Goal: Information Seeking & Learning: Check status

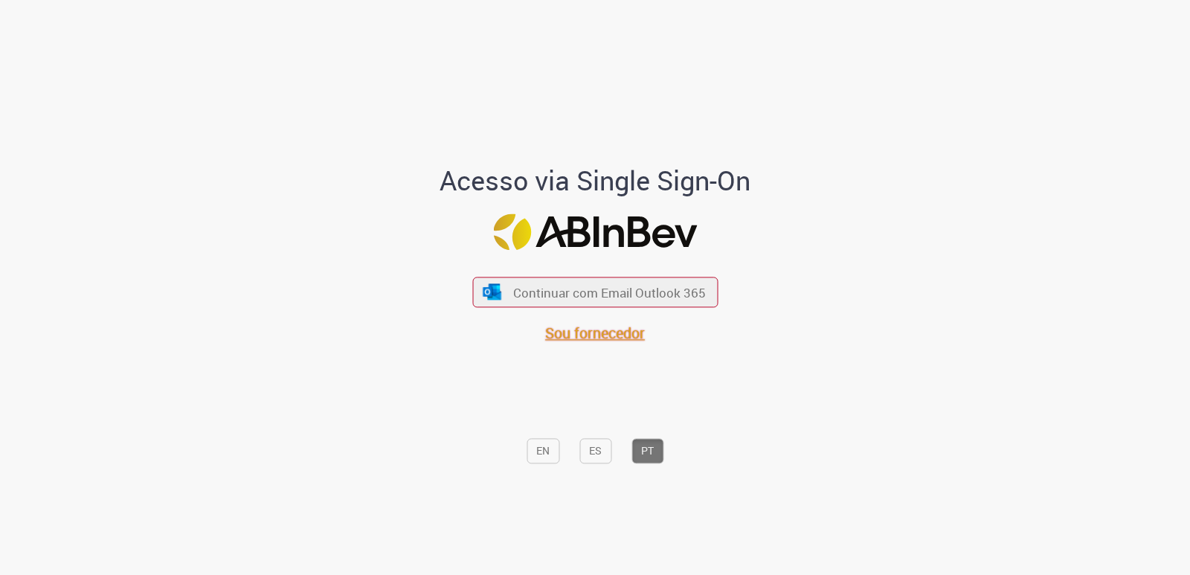
click at [573, 333] on span "Sou fornecedor" at bounding box center [595, 333] width 100 height 20
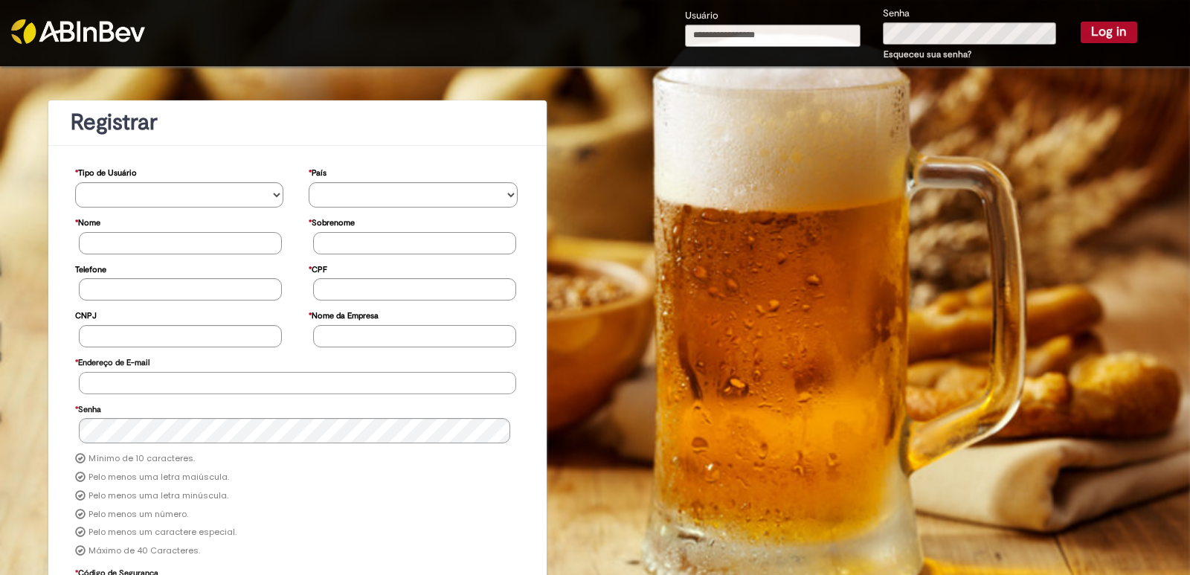
type input "**********"
click at [1092, 33] on button "Log in" at bounding box center [1108, 32] width 57 height 21
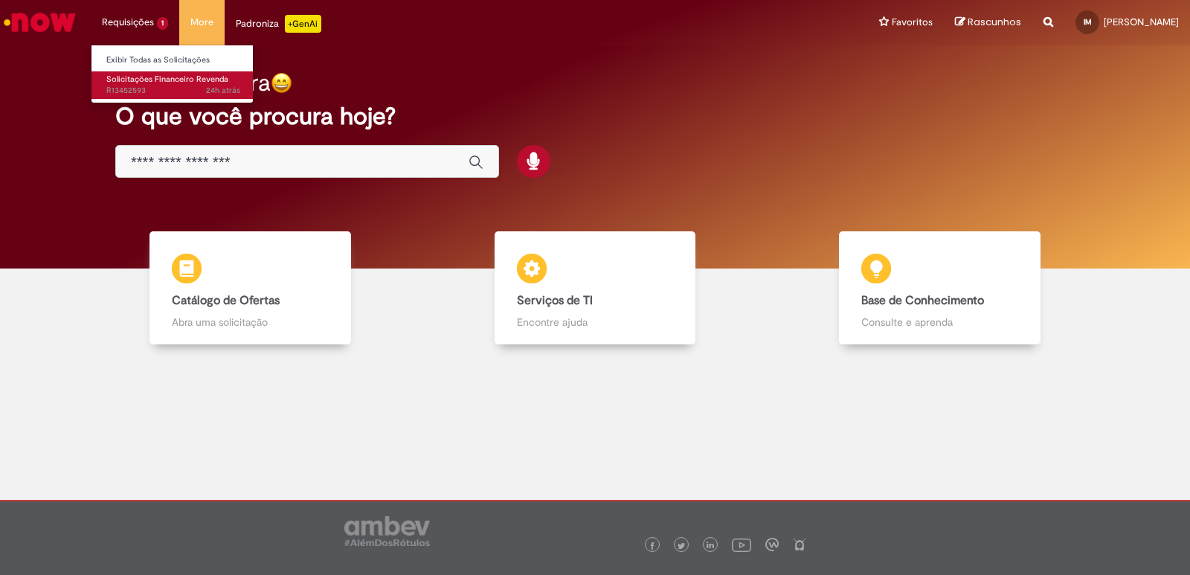
click at [133, 74] on span "Solicitações Financeiro Revenda" at bounding box center [167, 79] width 122 height 11
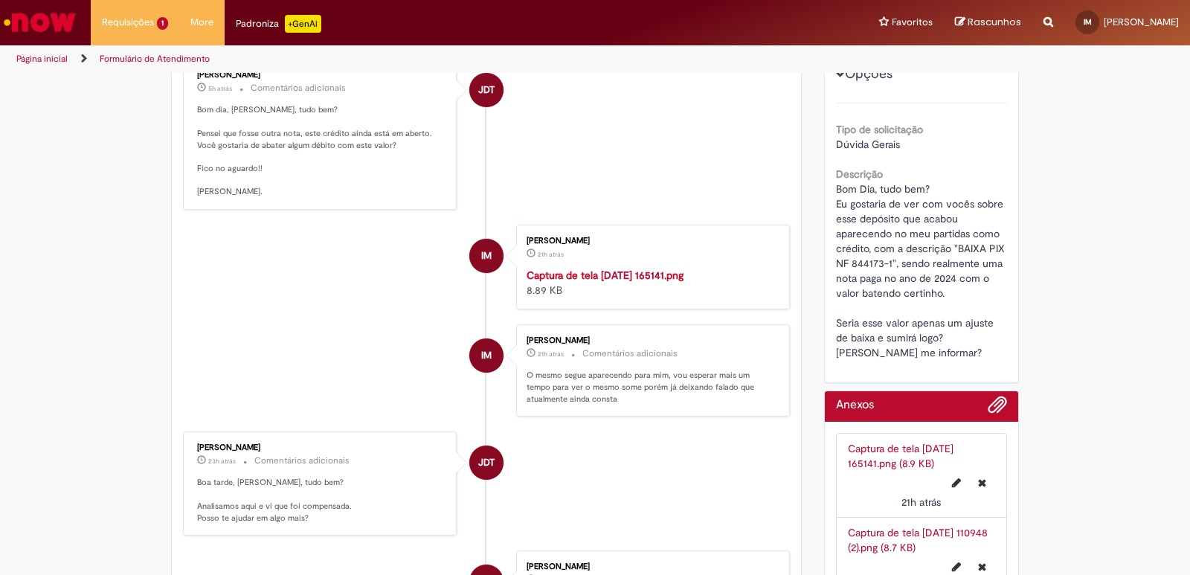
scroll to position [309, 0]
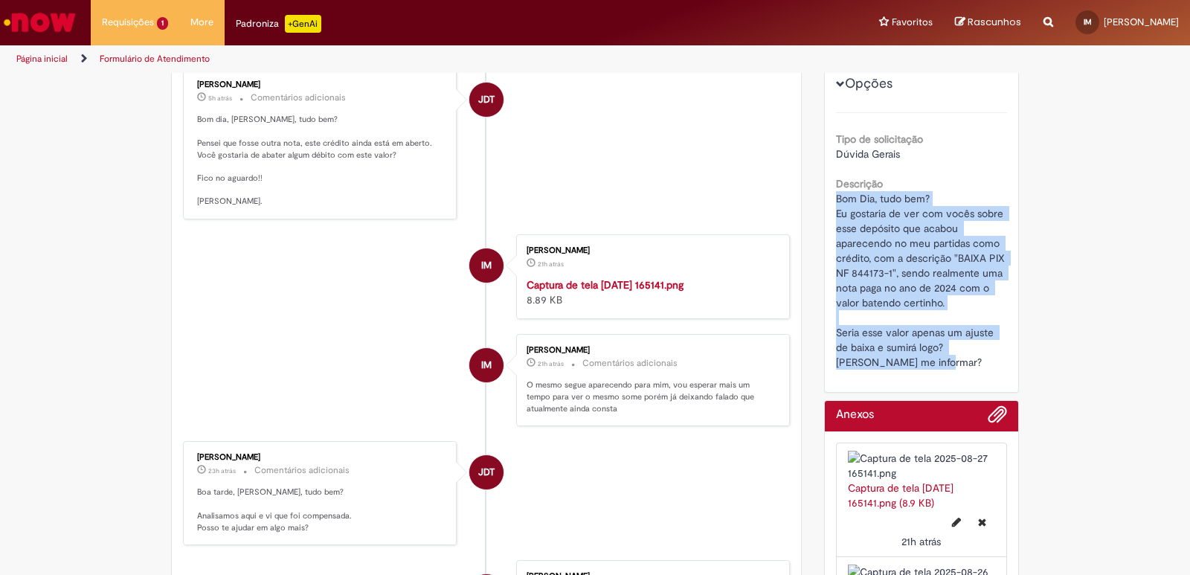
drag, startPoint x: 830, startPoint y: 201, endPoint x: 972, endPoint y: 359, distance: 212.7
click at [972, 359] on div "Bom Dia, tudo bem? Eu gostaria de ver com vocês sobre esse depósito que acabou …" at bounding box center [922, 280] width 172 height 178
click at [978, 367] on div "Bom Dia, tudo bem? Eu gostaria de ver com vocês sobre esse depósito que acabou …" at bounding box center [922, 280] width 172 height 178
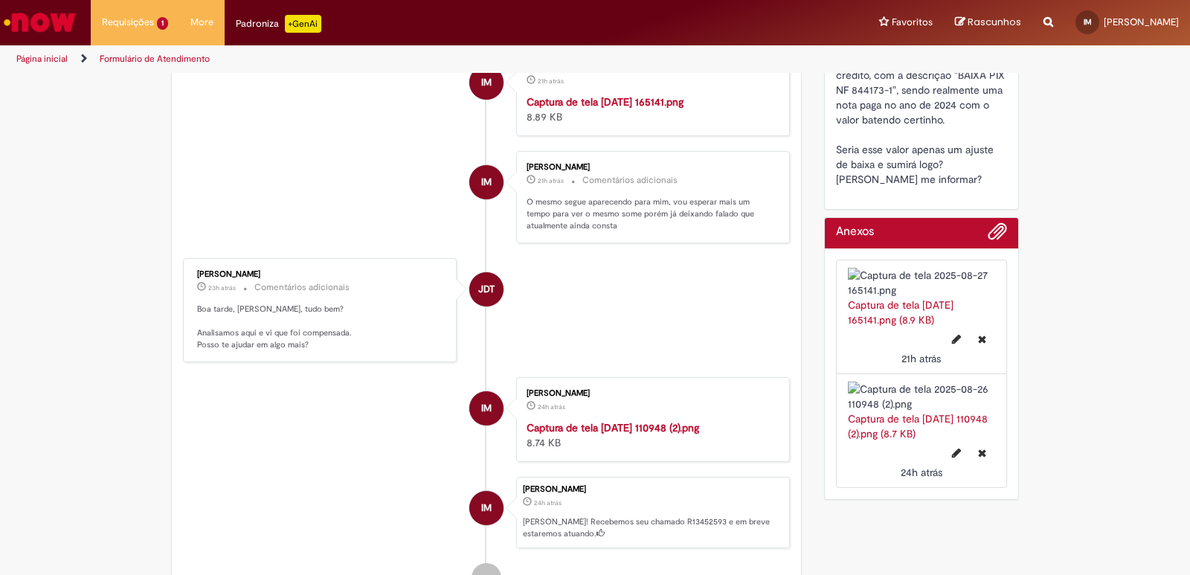
scroll to position [467, 0]
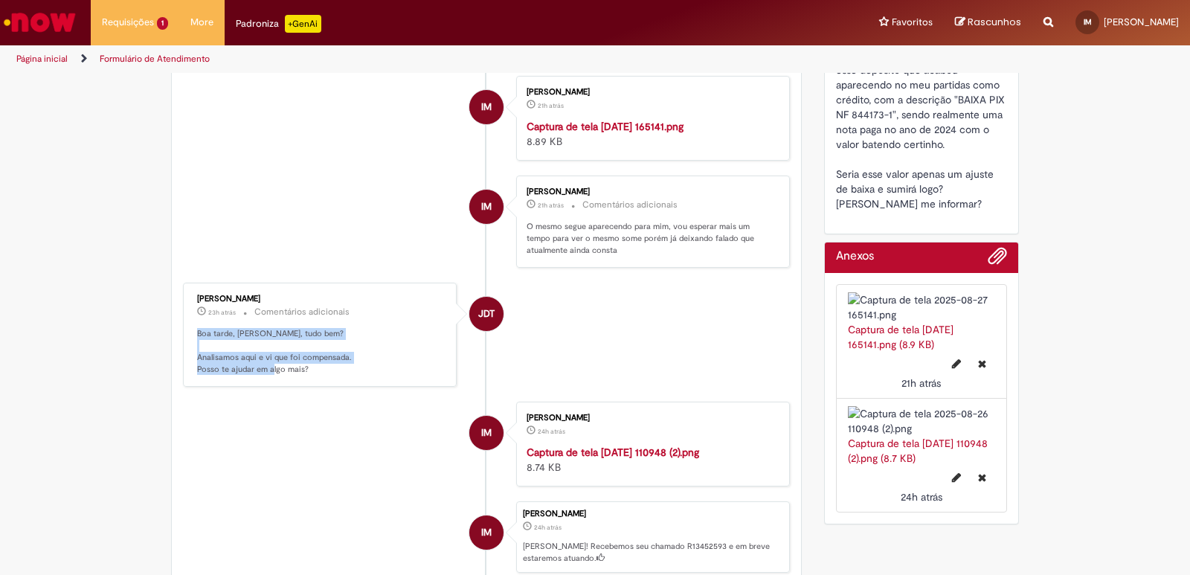
drag, startPoint x: 190, startPoint y: 356, endPoint x: 332, endPoint y: 397, distance: 147.1
click at [332, 382] on div "[PERSON_NAME] 23h atrás 23 horas atrás Comentários adicionais Boa tarde, [PERSO…" at bounding box center [319, 334] width 265 height 95
click at [319, 375] on p "Boa tarde, [PERSON_NAME], tudo bem? Analisamos aqui e vi que foi compensada. Po…" at bounding box center [321, 351] width 248 height 47
drag, startPoint x: 197, startPoint y: 383, endPoint x: 328, endPoint y: 384, distance: 130.9
click at [328, 375] on p "Boa tarde, [PERSON_NAME], tudo bem? Analisamos aqui e vi que foi compensada. Po…" at bounding box center [321, 351] width 248 height 47
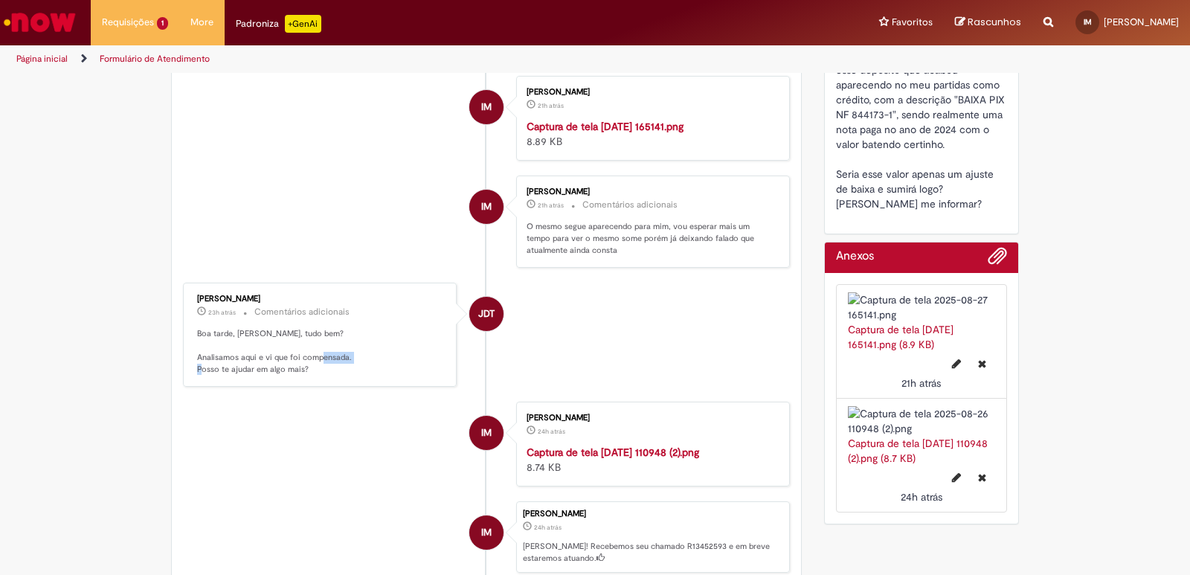
drag, startPoint x: 197, startPoint y: 393, endPoint x: 268, endPoint y: 387, distance: 71.6
click at [231, 375] on p "Boa tarde, [PERSON_NAME], tudo bem? Analisamos aqui e vi que foi compensada. Po…" at bounding box center [321, 351] width 248 height 47
click at [313, 375] on p "Boa tarde, [PERSON_NAME], tudo bem? Analisamos aqui e vi que foi compensada. Po…" at bounding box center [321, 351] width 248 height 47
click at [201, 382] on div "[PERSON_NAME] 23h atrás 23 horas atrás Comentários adicionais Boa tarde, [PERSO…" at bounding box center [319, 334] width 265 height 95
drag, startPoint x: 199, startPoint y: 395, endPoint x: 305, endPoint y: 396, distance: 105.6
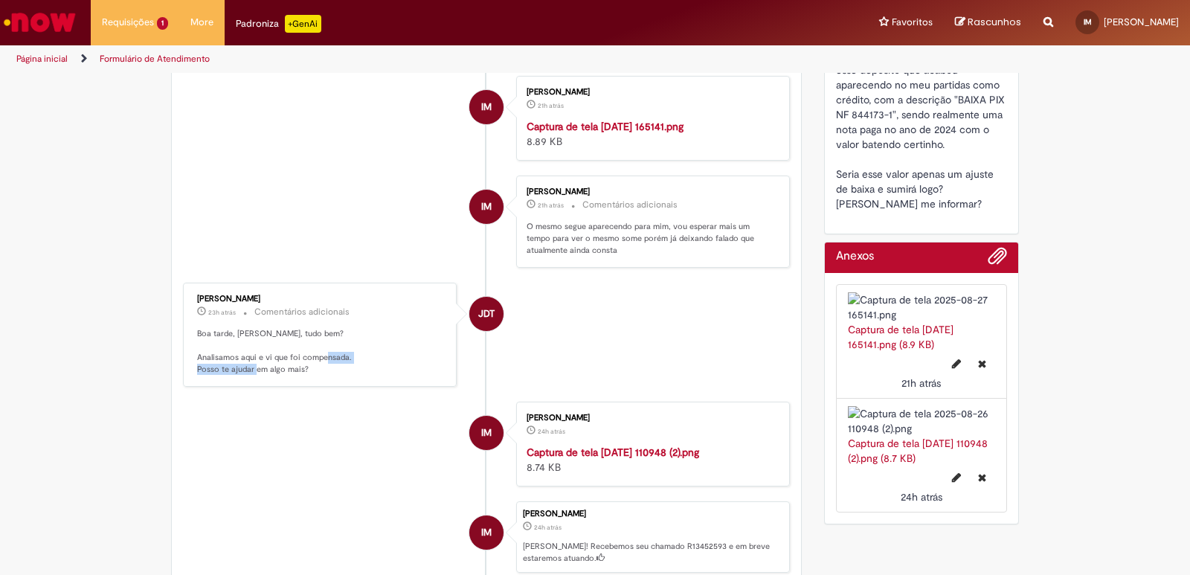
click at [288, 375] on p "Boa tarde, [PERSON_NAME], tudo bem? Analisamos aqui e vi que foi compensada. Po…" at bounding box center [321, 351] width 248 height 47
click at [329, 375] on p "Boa tarde, [PERSON_NAME], tudo bem? Analisamos aqui e vi que foi compensada. Po…" at bounding box center [321, 351] width 248 height 47
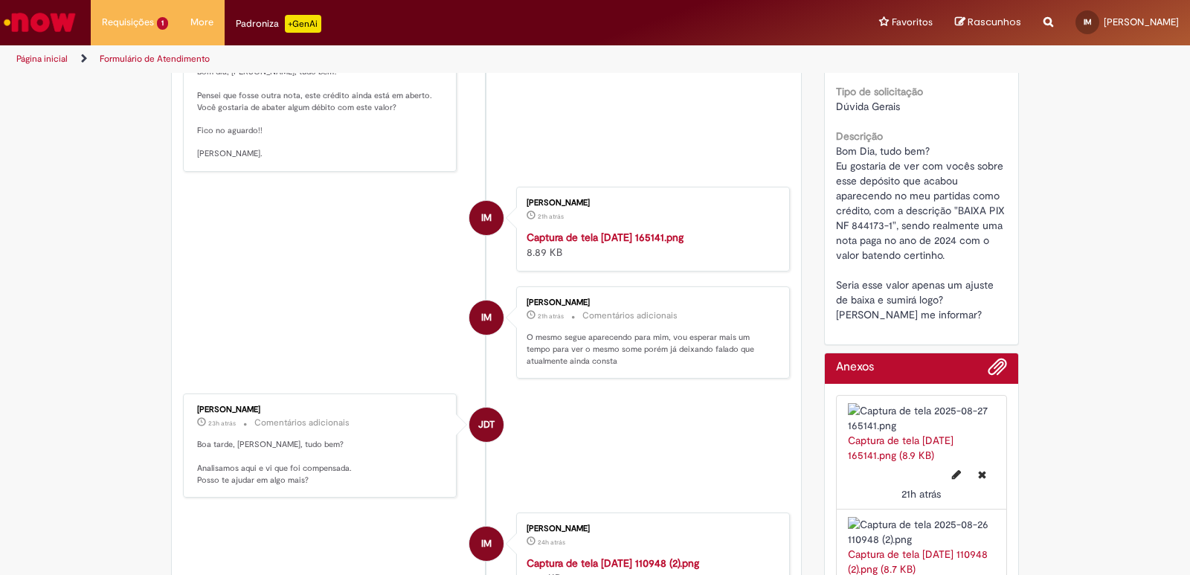
scroll to position [318, 0]
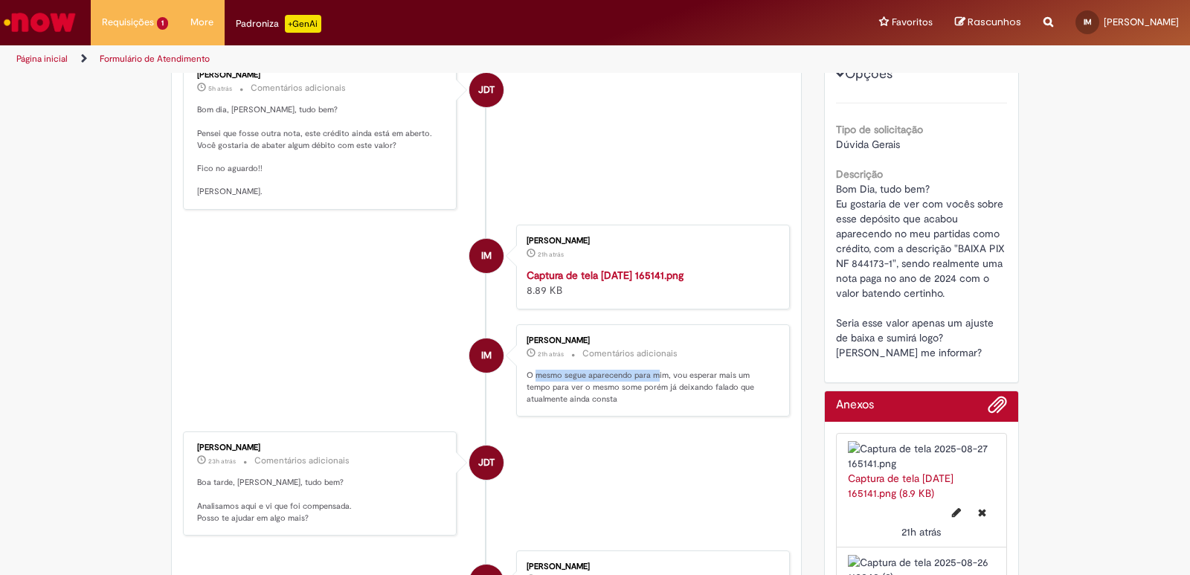
drag, startPoint x: 529, startPoint y: 399, endPoint x: 668, endPoint y: 399, distance: 139.0
click at [654, 399] on p "O mesmo segue aparecendo para mim, vou esperar mais um tempo para ver o mesmo s…" at bounding box center [650, 387] width 248 height 35
drag, startPoint x: 679, startPoint y: 399, endPoint x: 751, endPoint y: 398, distance: 72.1
click at [751, 398] on p "O mesmo segue aparecendo para mim, vou esperar mais um tempo para ver o mesmo s…" at bounding box center [650, 387] width 248 height 35
drag, startPoint x: 529, startPoint y: 411, endPoint x: 621, endPoint y: 410, distance: 92.2
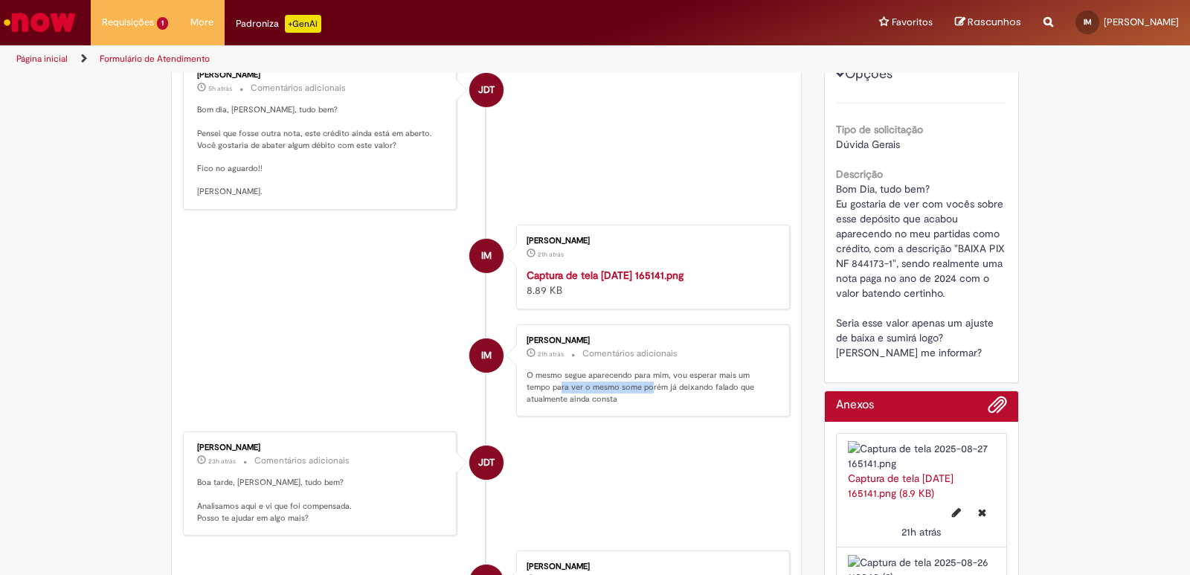
click at [621, 404] on p "O mesmo segue aparecendo para mim, vou esperar mais um tempo para ver o mesmo s…" at bounding box center [650, 387] width 248 height 35
drag, startPoint x: 642, startPoint y: 408, endPoint x: 738, endPoint y: 417, distance: 95.6
click at [738, 404] on p "O mesmo segue aparecendo para mim, vou esperar mais um tempo para ver o mesmo s…" at bounding box center [650, 387] width 248 height 35
click at [537, 412] on div "[PERSON_NAME] 21h atrás 21 horas atrás Comentários adicionais O mesmo segue apa…" at bounding box center [652, 370] width 265 height 83
click at [568, 404] on p "O mesmo segue aparecendo para mim, vou esperar mais um tempo para ver o mesmo s…" at bounding box center [650, 387] width 248 height 35
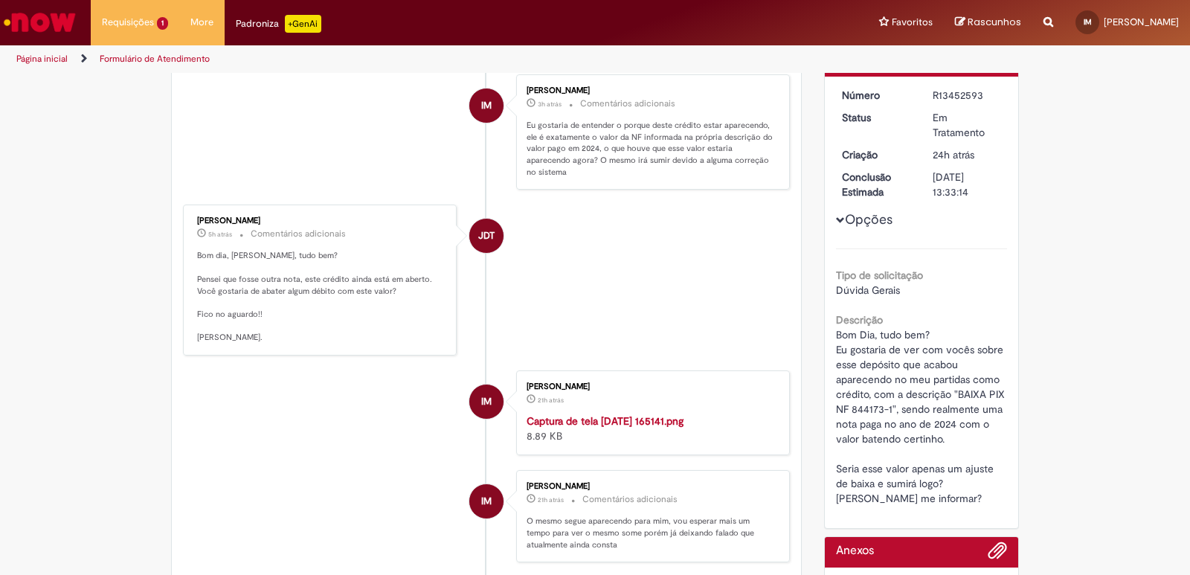
scroll to position [170, 0]
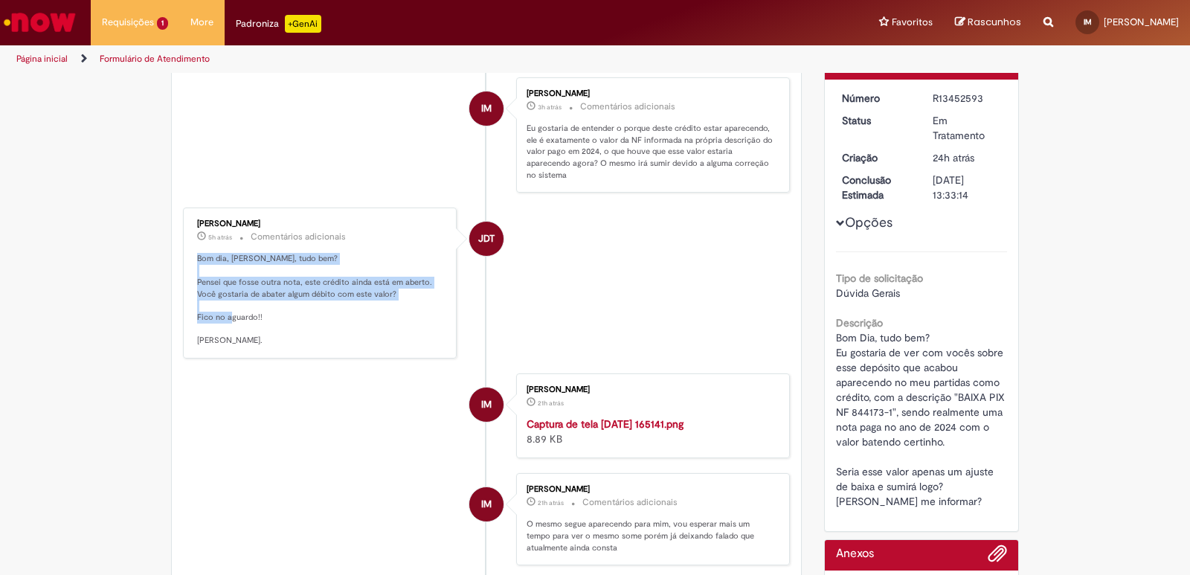
drag, startPoint x: 190, startPoint y: 257, endPoint x: 320, endPoint y: 328, distance: 147.4
click at [320, 328] on div "[PERSON_NAME] 5h atrás 5 horas atrás Comentários adicionais Bom dia, [PERSON_NA…" at bounding box center [319, 283] width 265 height 142
click at [383, 335] on p "Bom dia, [PERSON_NAME], tudo bem? Pensei que fosse outra nota, este crédito ain…" at bounding box center [321, 300] width 248 height 94
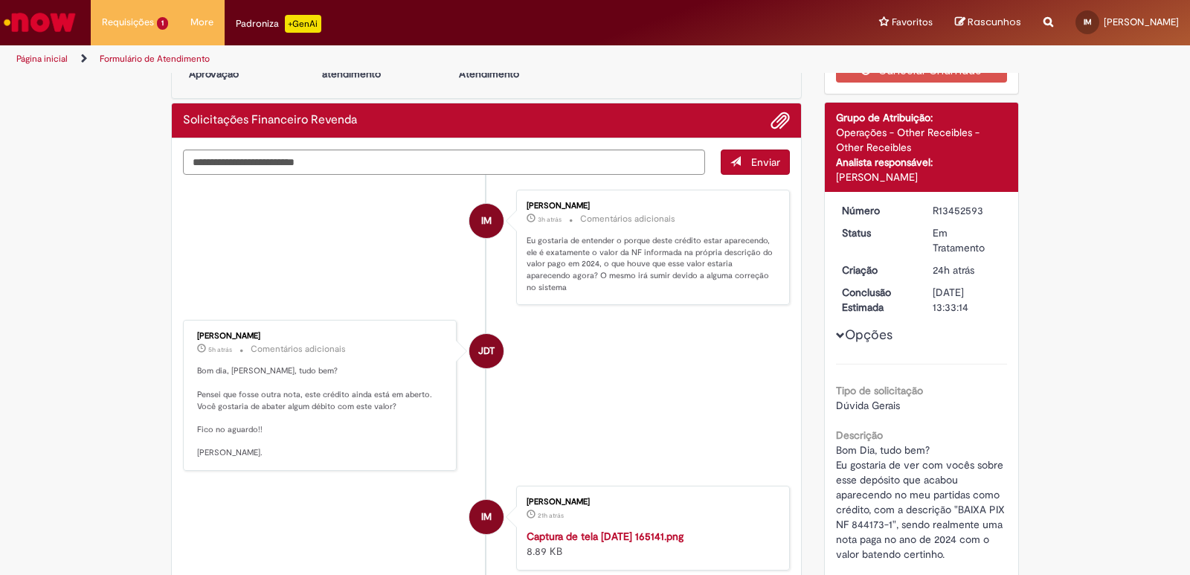
scroll to position [21, 0]
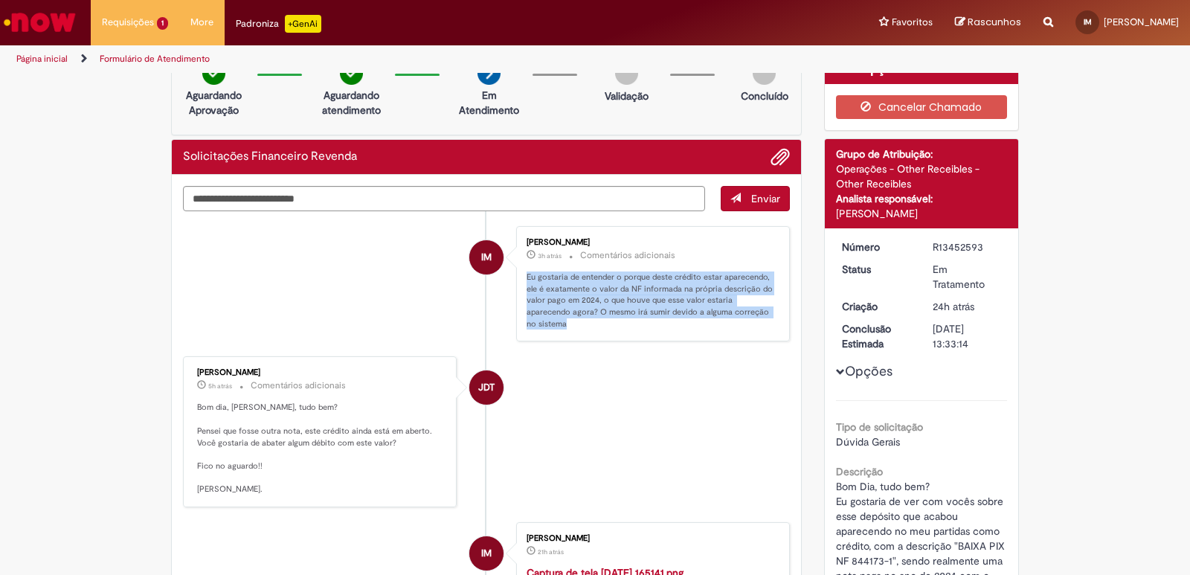
drag, startPoint x: 520, startPoint y: 277, endPoint x: 578, endPoint y: 323, distance: 73.5
click at [578, 323] on p "Eu gostaria de entender o porque deste crédito estar aparecendo, ele é exatamen…" at bounding box center [650, 300] width 248 height 59
click at [594, 318] on p "Eu gostaria de entender o porque deste crédito estar aparecendo, ele é exatamen…" at bounding box center [650, 300] width 248 height 59
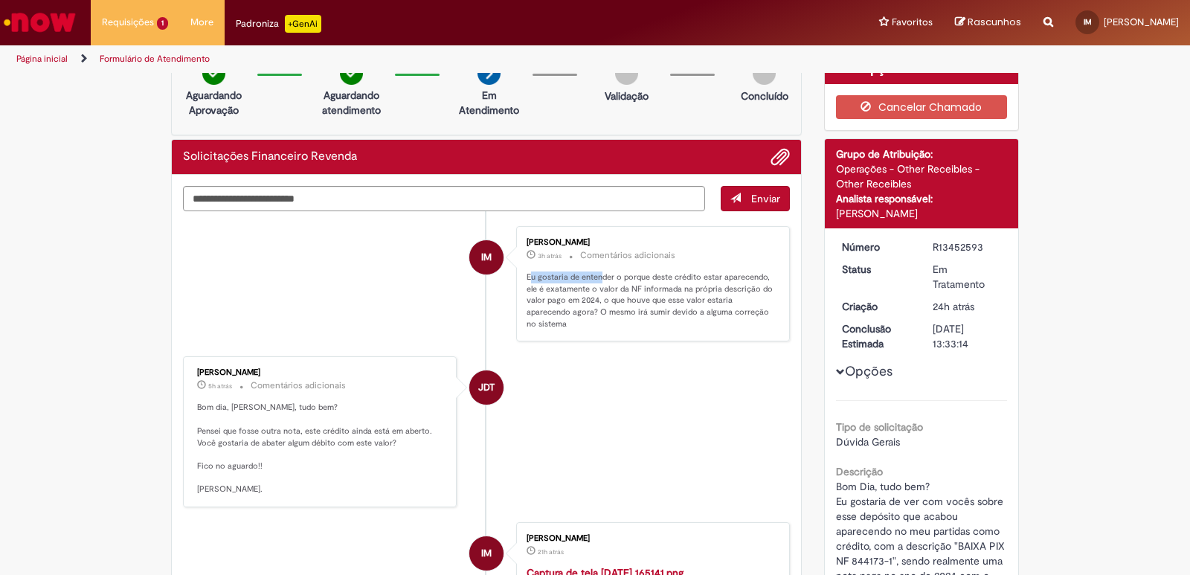
drag, startPoint x: 524, startPoint y: 280, endPoint x: 598, endPoint y: 277, distance: 73.7
click at [598, 277] on p "Eu gostaria de entender o porque deste crédito estar aparecendo, ele é exatamen…" at bounding box center [650, 300] width 248 height 59
drag, startPoint x: 625, startPoint y: 277, endPoint x: 737, endPoint y: 275, distance: 112.3
click at [737, 275] on p "Eu gostaria de entender o porque deste crédito estar aparecendo, ele é exatamen…" at bounding box center [650, 300] width 248 height 59
drag, startPoint x: 523, startPoint y: 294, endPoint x: 670, endPoint y: 291, distance: 146.5
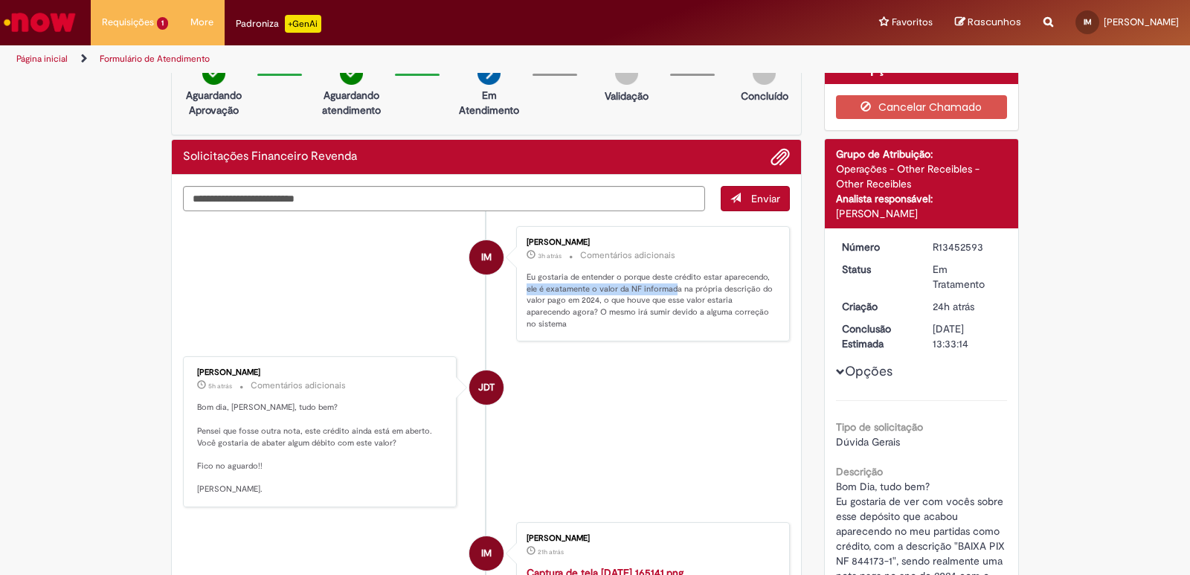
click at [670, 291] on p "Eu gostaria de entender o porque deste crédito estar aparecendo, ele é exatamen…" at bounding box center [650, 300] width 248 height 59
drag, startPoint x: 686, startPoint y: 288, endPoint x: 616, endPoint y: 291, distance: 70.0
click at [746, 291] on p "Eu gostaria de entender o porque deste crédito estar aparecendo, ele é exatamen…" at bounding box center [650, 300] width 248 height 59
drag, startPoint x: 532, startPoint y: 301, endPoint x: 594, endPoint y: 301, distance: 62.5
click at [594, 301] on p "Eu gostaria de entender o porque deste crédito estar aparecendo, ele é exatamen…" at bounding box center [650, 300] width 248 height 59
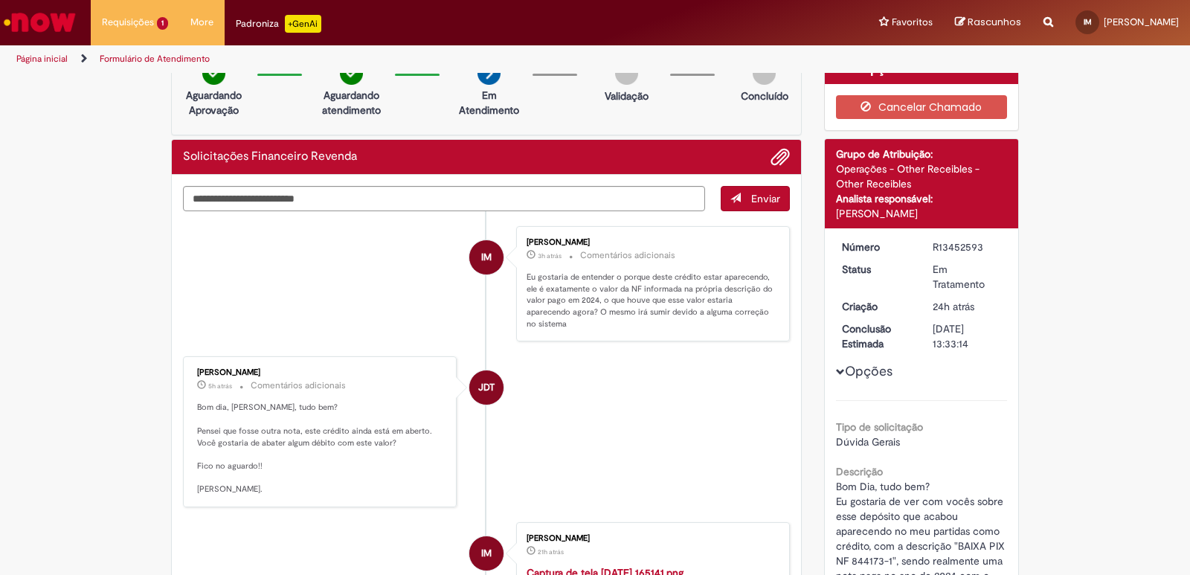
click at [607, 298] on p "Eu gostaria de entender o porque deste crédito estar aparecendo, ele é exatamen…" at bounding box center [650, 300] width 248 height 59
drag, startPoint x: 596, startPoint y: 302, endPoint x: 708, endPoint y: 302, distance: 111.5
click at [708, 302] on p "Eu gostaria de entender o porque deste crédito estar aparecendo, ele é exatamen…" at bounding box center [650, 300] width 248 height 59
drag, startPoint x: 543, startPoint y: 317, endPoint x: 578, endPoint y: 317, distance: 34.9
click at [578, 317] on p "Eu gostaria de entender o porque deste crédito estar aparecendo, ele é exatamen…" at bounding box center [650, 300] width 248 height 59
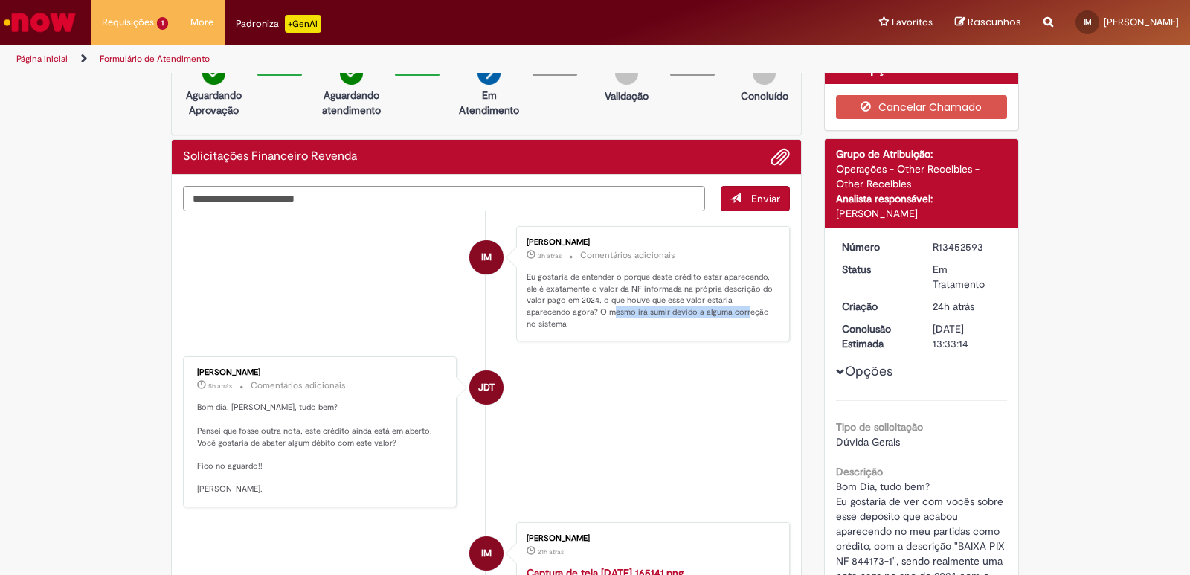
drag, startPoint x: 607, startPoint y: 313, endPoint x: 714, endPoint y: 316, distance: 106.4
click at [735, 313] on p "Eu gostaria de entender o porque deste crédito estar aparecendo, ele é exatamen…" at bounding box center [650, 300] width 248 height 59
drag, startPoint x: 526, startPoint y: 323, endPoint x: 580, endPoint y: 324, distance: 53.6
click at [580, 324] on p "Eu gostaria de entender o porque deste crédito estar aparecendo, ele é exatamen…" at bounding box center [650, 300] width 248 height 59
click at [587, 323] on p "Eu gostaria de entender o porque deste crédito estar aparecendo, ele é exatamen…" at bounding box center [650, 300] width 248 height 59
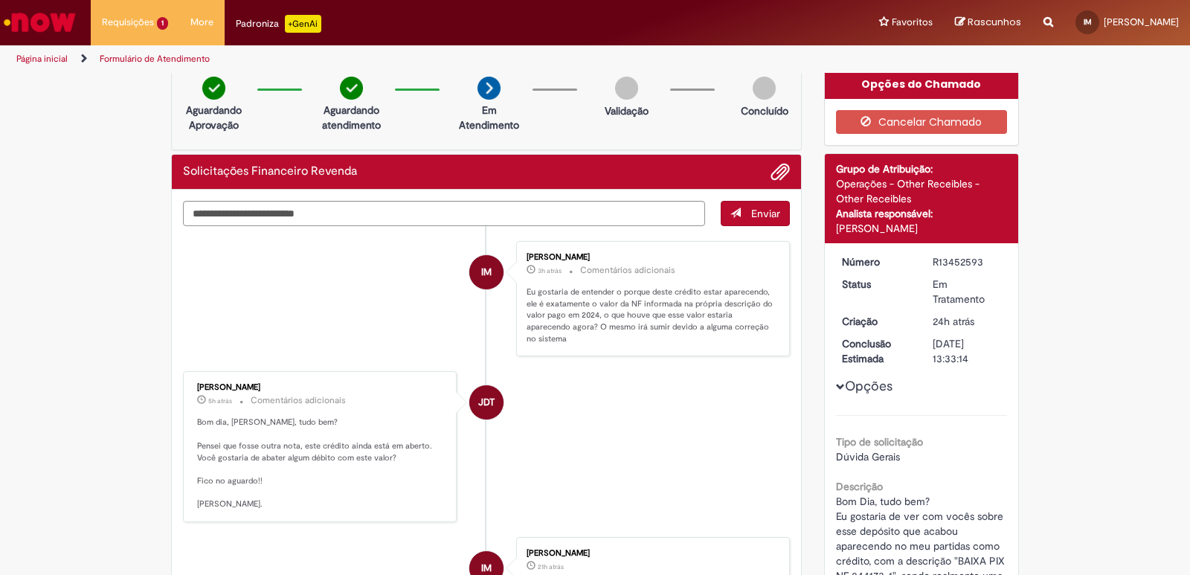
scroll to position [0, 0]
